Goal: Information Seeking & Learning: Learn about a topic

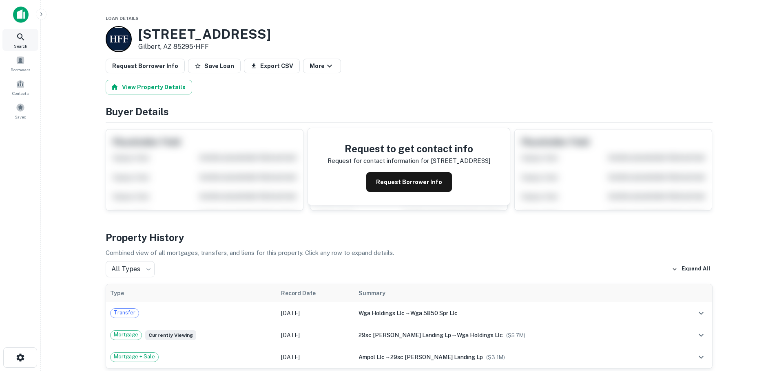
click at [22, 38] on icon at bounding box center [20, 36] width 7 height 7
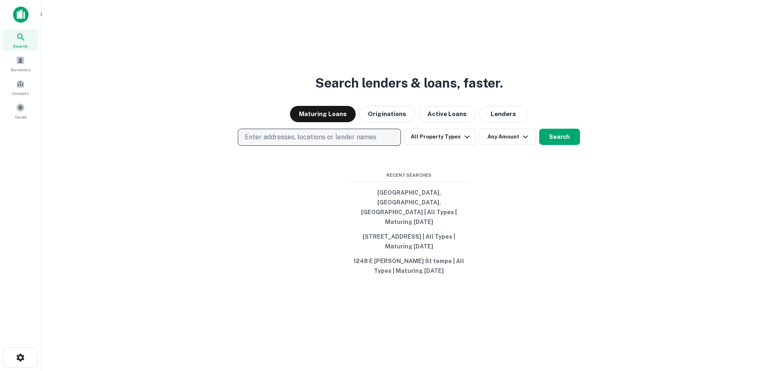
click at [306, 142] on p "Enter addresses, locations or lender names" at bounding box center [311, 138] width 132 height 10
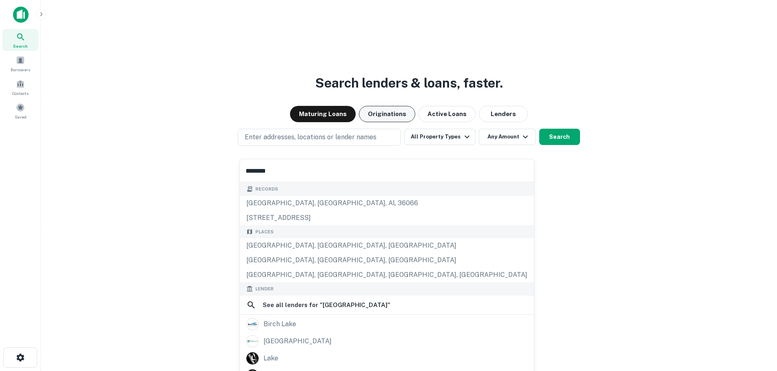
type input "********"
click at [385, 122] on button "Originations" at bounding box center [387, 114] width 56 height 16
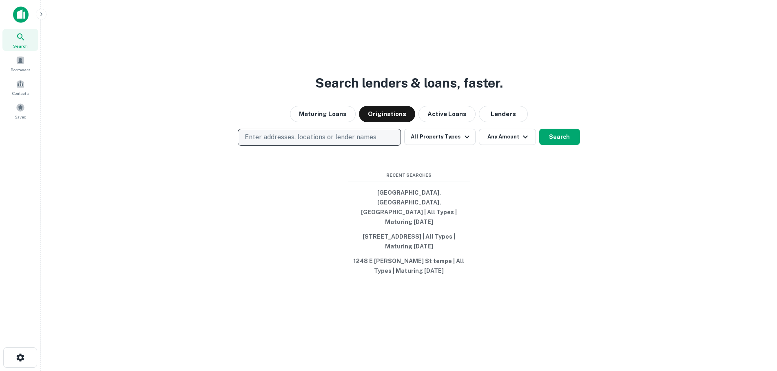
click at [314, 142] on p "Enter addresses, locations or lender names" at bounding box center [311, 138] width 132 height 10
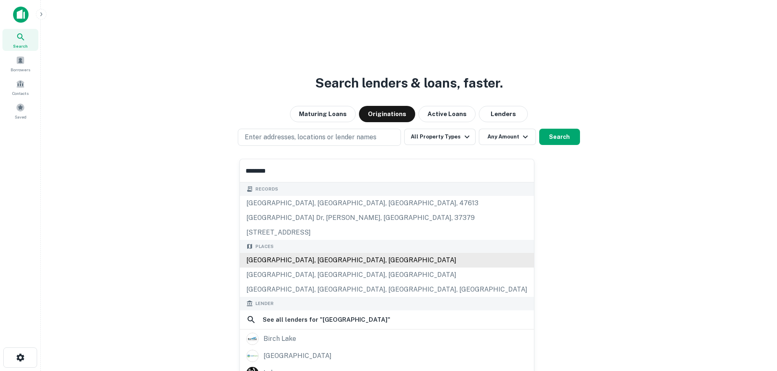
click at [307, 262] on div "[GEOGRAPHIC_DATA], [GEOGRAPHIC_DATA], [GEOGRAPHIC_DATA]" at bounding box center [387, 260] width 294 height 15
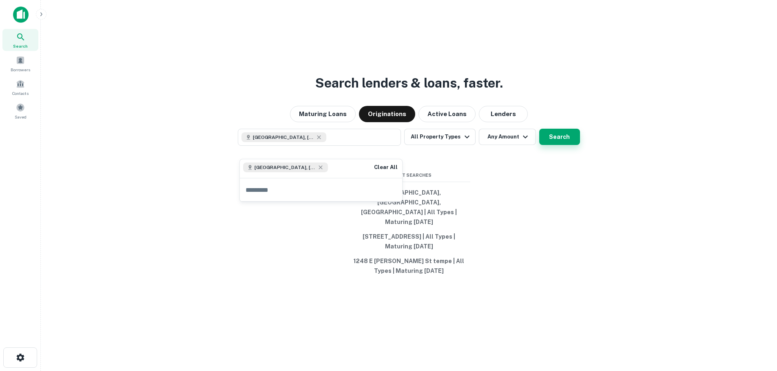
click at [559, 145] on button "Search" at bounding box center [559, 137] width 41 height 16
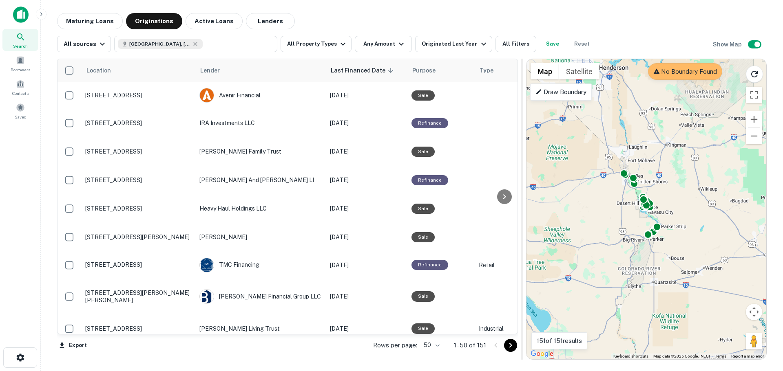
drag, startPoint x: 390, startPoint y: 207, endPoint x: 525, endPoint y: 210, distance: 135.0
click at [525, 210] on div at bounding box center [522, 209] width 8 height 301
click at [663, 181] on div "To activate drag with keyboard, press Alt + Enter. Once in keyboard drag state,…" at bounding box center [646, 209] width 240 height 301
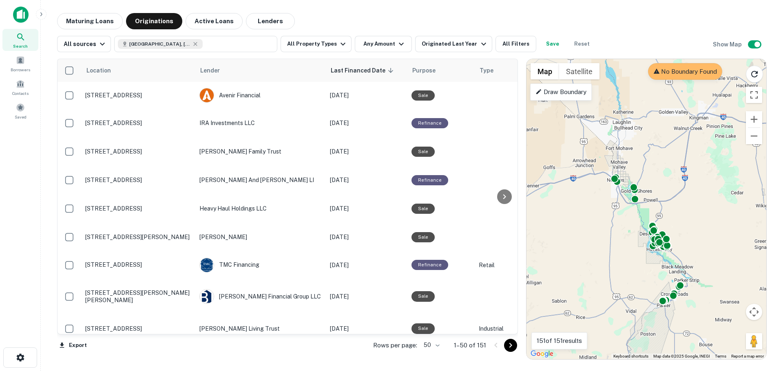
drag, startPoint x: 635, startPoint y: 155, endPoint x: 659, endPoint y: 172, distance: 29.5
click at [659, 172] on div "To activate drag with keyboard, press Alt + Enter. Once in keyboard drag state,…" at bounding box center [646, 209] width 240 height 301
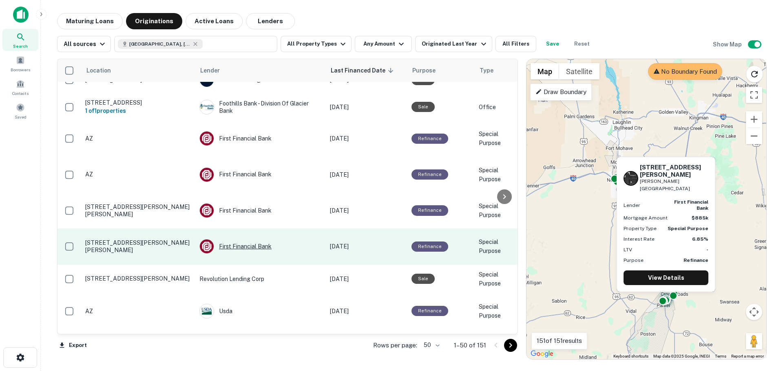
scroll to position [1189, 0]
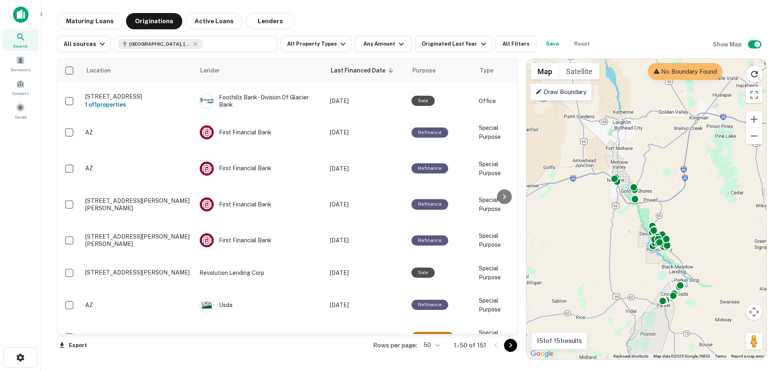
click at [511, 346] on icon "Go to next page" at bounding box center [510, 345] width 3 height 5
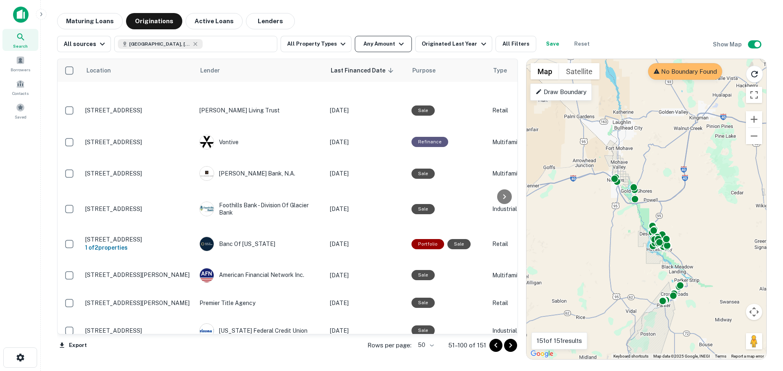
scroll to position [245, 0]
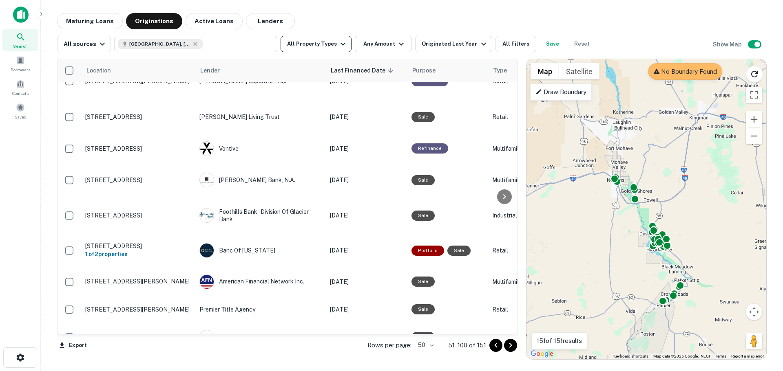
click at [332, 43] on button "All Property Types" at bounding box center [316, 44] width 71 height 16
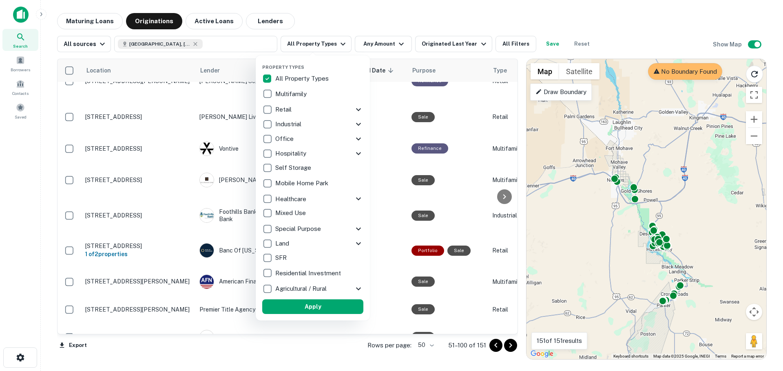
click at [281, 94] on p "Multifamily" at bounding box center [291, 94] width 33 height 10
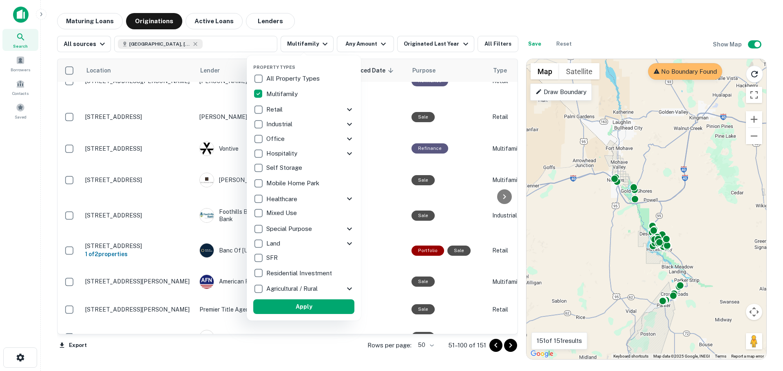
click at [273, 76] on p "All Property Types" at bounding box center [293, 79] width 55 height 10
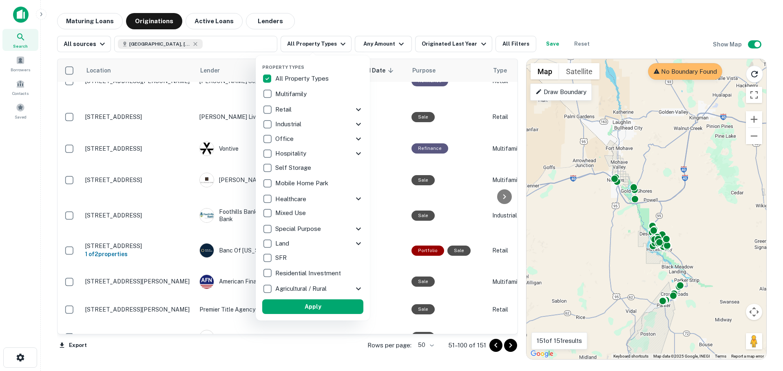
click at [282, 92] on p "Multifamily" at bounding box center [291, 94] width 33 height 10
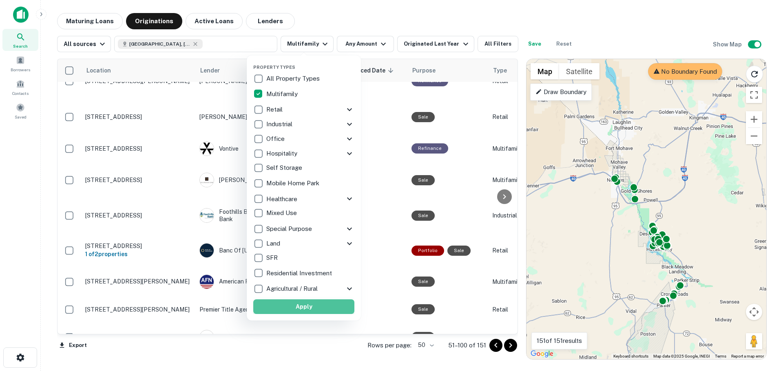
click at [314, 305] on button "Apply" at bounding box center [303, 307] width 101 height 15
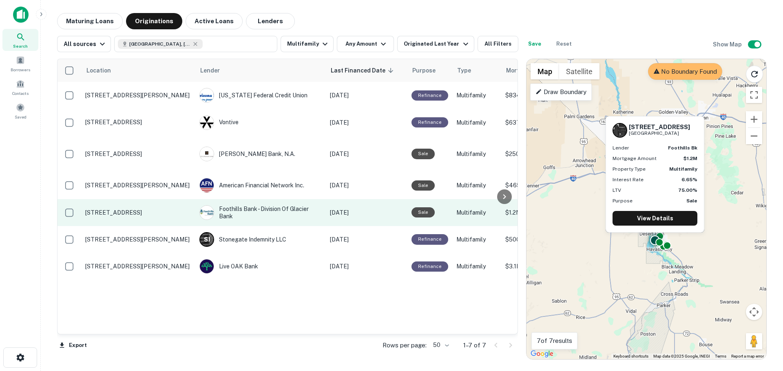
click at [276, 212] on td "Foothills Bank - Division Of Glacier Bank" at bounding box center [260, 212] width 130 height 27
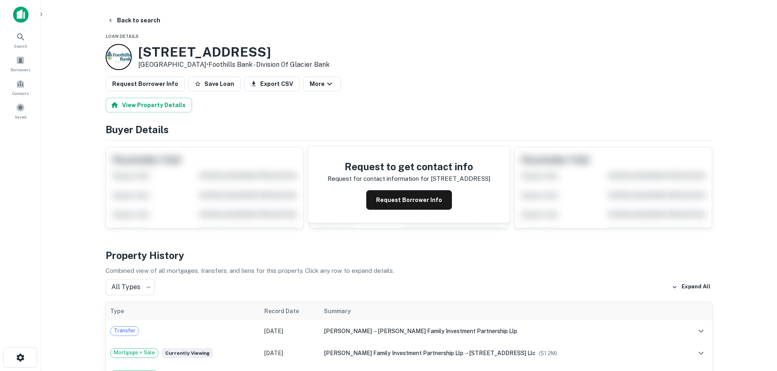
click at [430, 79] on div "Request Borrower Info Save Loan Export CSV More" at bounding box center [409, 84] width 607 height 15
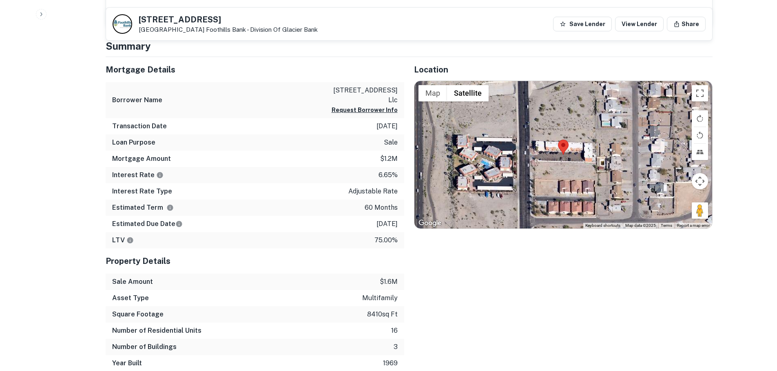
scroll to position [408, 0]
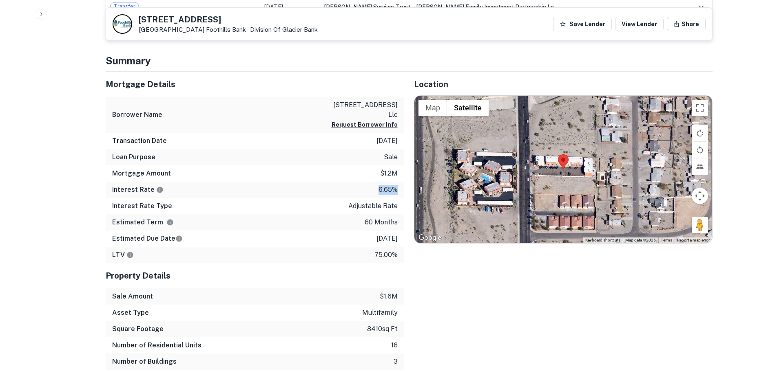
drag, startPoint x: 396, startPoint y: 188, endPoint x: 369, endPoint y: 188, distance: 26.9
click at [369, 188] on div "Interest Rate 6.65%" at bounding box center [255, 190] width 299 height 16
click at [323, 180] on div "Mortgage Amount $1.2m" at bounding box center [255, 174] width 299 height 16
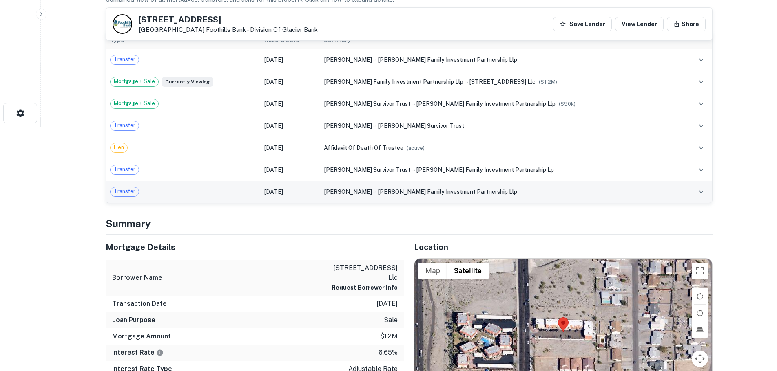
scroll to position [0, 0]
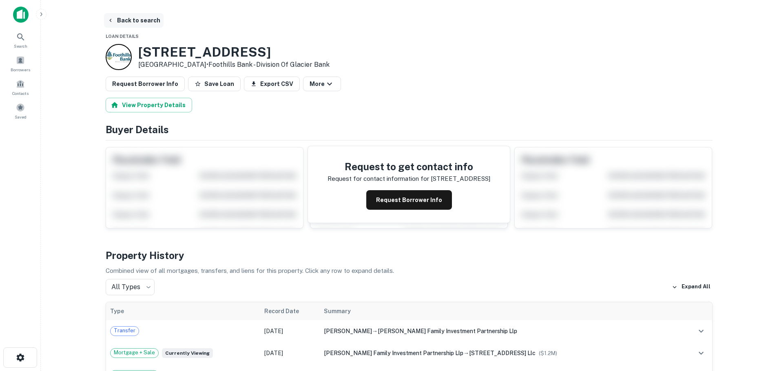
click at [126, 19] on button "Back to search" at bounding box center [134, 20] width 60 height 15
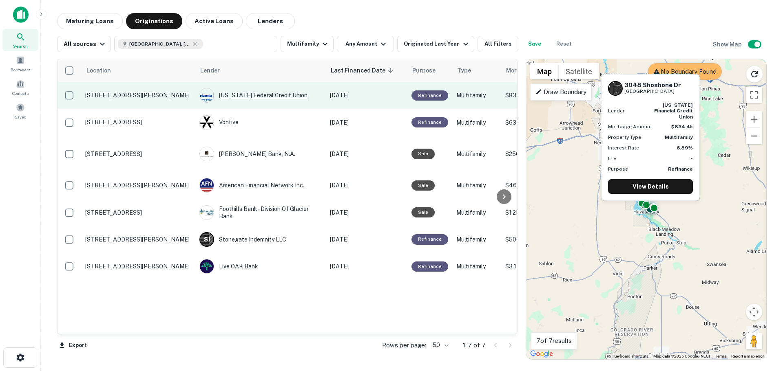
click at [256, 95] on div "Arizona Federal Credit Union" at bounding box center [260, 95] width 122 height 15
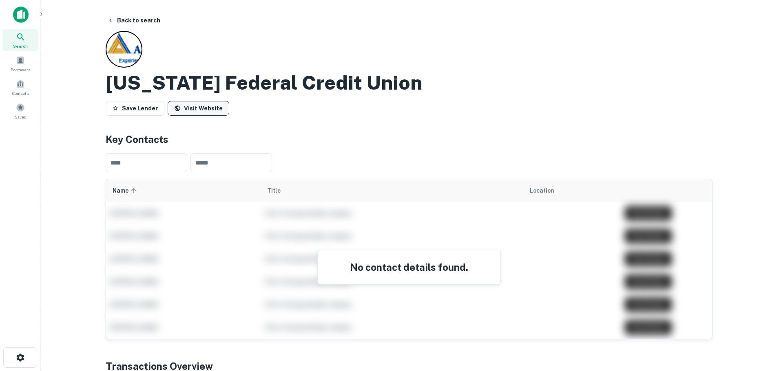
click at [194, 111] on link "Visit Website" at bounding box center [199, 108] width 62 height 15
click at [193, 114] on link "Visit Website" at bounding box center [199, 108] width 62 height 15
